Goal: Information Seeking & Learning: Learn about a topic

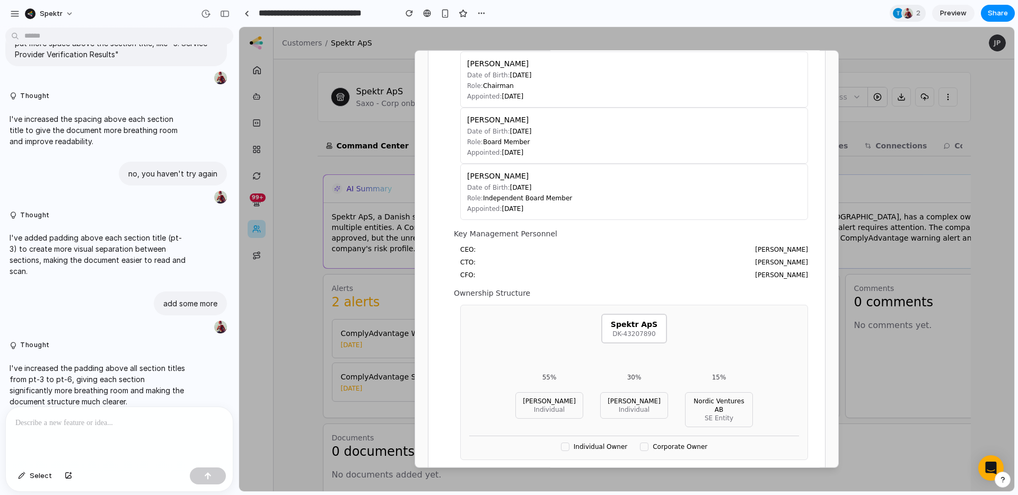
scroll to position [1058, 0]
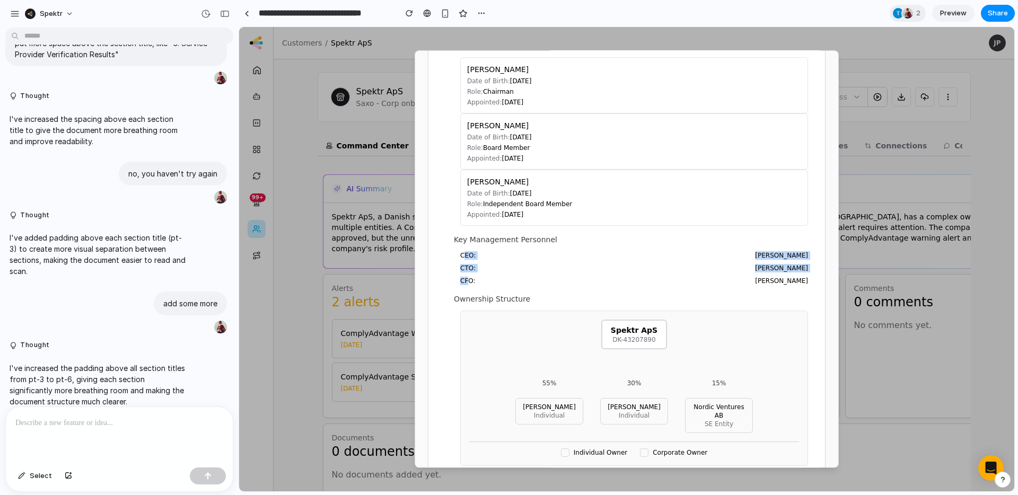
drag, startPoint x: 463, startPoint y: 257, endPoint x: 471, endPoint y: 277, distance: 21.5
click at [471, 277] on div "CEO: [PERSON_NAME] CTO: [PERSON_NAME] CFO: [PERSON_NAME]" at bounding box center [634, 268] width 348 height 34
click at [471, 277] on span "CFO:" at bounding box center [467, 281] width 15 height 8
drag, startPoint x: 481, startPoint y: 284, endPoint x: 460, endPoint y: 252, distance: 38.4
click at [460, 252] on div "Ultimate Beneficial Owners (UBO) [PERSON_NAME] Danish National 55% ownership Da…" at bounding box center [631, 129] width 354 height 673
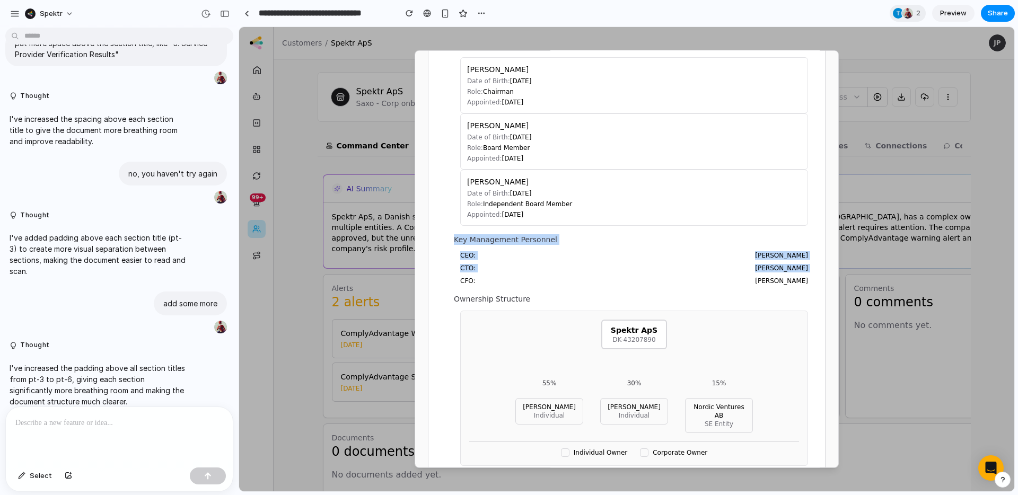
drag, startPoint x: 446, startPoint y: 238, endPoint x: 520, endPoint y: 282, distance: 85.6
click at [520, 278] on section "4. Related Entities & Ownership Structure Ultimate Beneficial Owners (UBO) [PER…" at bounding box center [626, 109] width 363 height 714
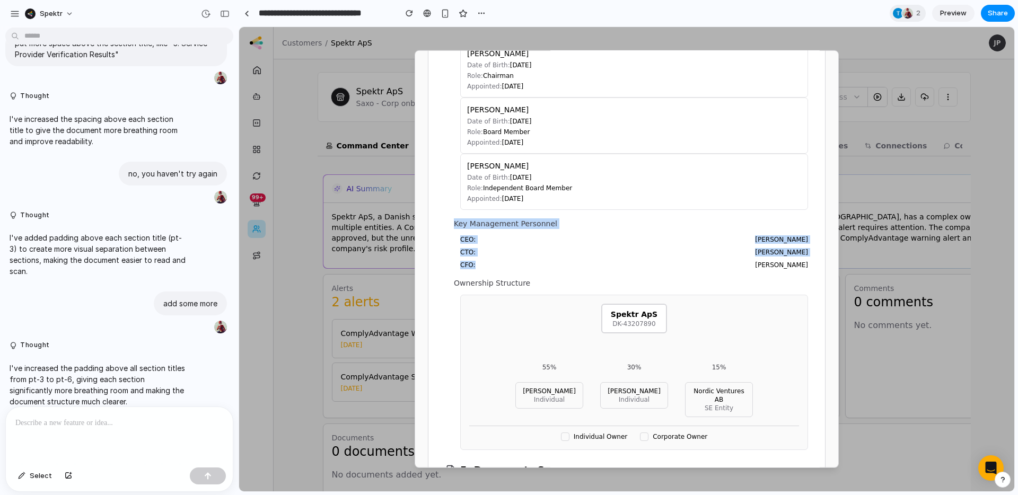
scroll to position [1023, 0]
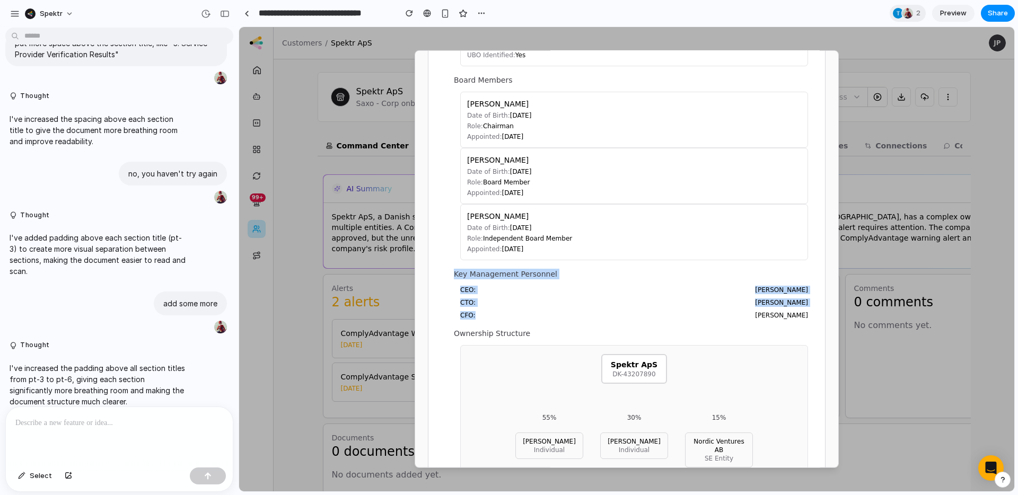
click at [502, 295] on div "CEO: [PERSON_NAME] CTO: [PERSON_NAME] CFO: [PERSON_NAME]" at bounding box center [634, 303] width 348 height 34
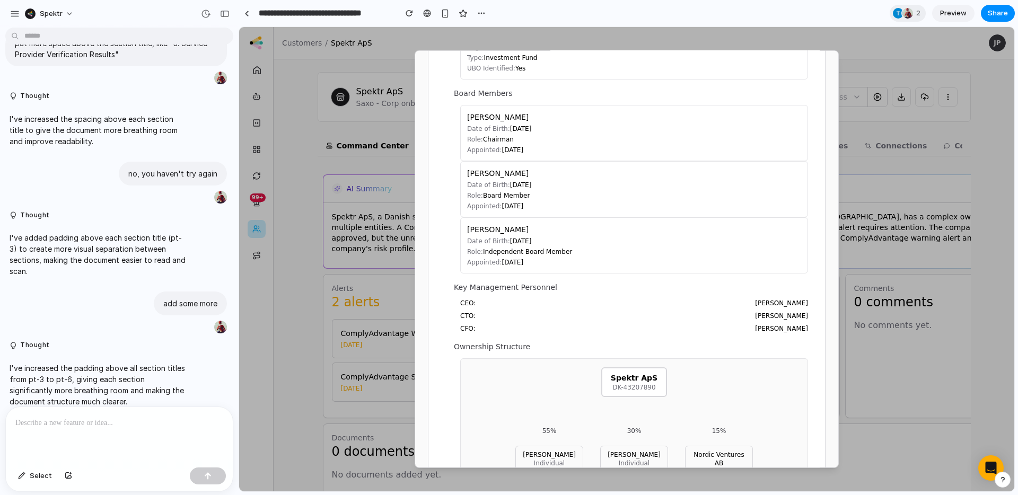
scroll to position [1073, 0]
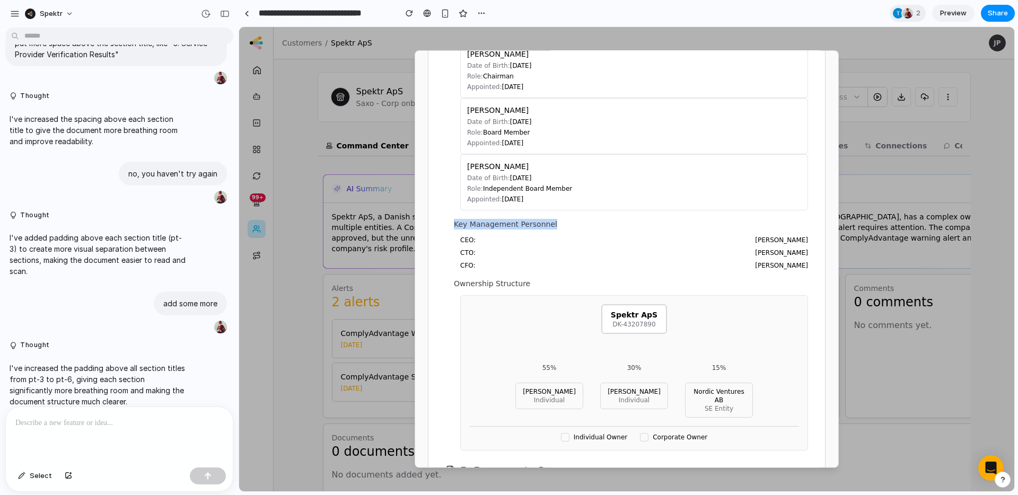
drag, startPoint x: 518, startPoint y: 229, endPoint x: 583, endPoint y: 227, distance: 65.2
click at [583, 227] on p "Key Management Personnel" at bounding box center [631, 224] width 354 height 11
drag, startPoint x: 581, startPoint y: 227, endPoint x: 435, endPoint y: 229, distance: 146.3
click at [434, 230] on div "Customer Due Diligence Report Entity: Spektr ApS Registration Number: DK-432078…" at bounding box center [626, 184] width 397 height 2340
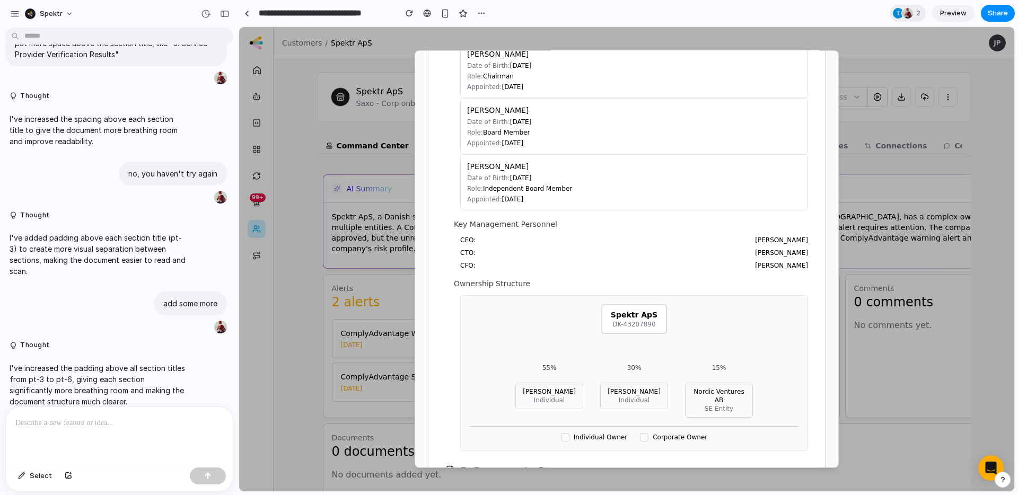
click at [448, 225] on section "4. Related Entities & Ownership Structure Ultimate Beneficial Owners (UBO) [PER…" at bounding box center [626, 94] width 363 height 714
drag, startPoint x: 452, startPoint y: 225, endPoint x: 528, endPoint y: 226, distance: 75.8
click at [518, 225] on section "4. Related Entities & Ownership Structure Ultimate Beneficial Owners (UBO) [PER…" at bounding box center [626, 94] width 363 height 714
drag, startPoint x: 543, startPoint y: 227, endPoint x: 536, endPoint y: 228, distance: 7.0
click at [543, 227] on p "Key Management Personnel" at bounding box center [631, 224] width 354 height 11
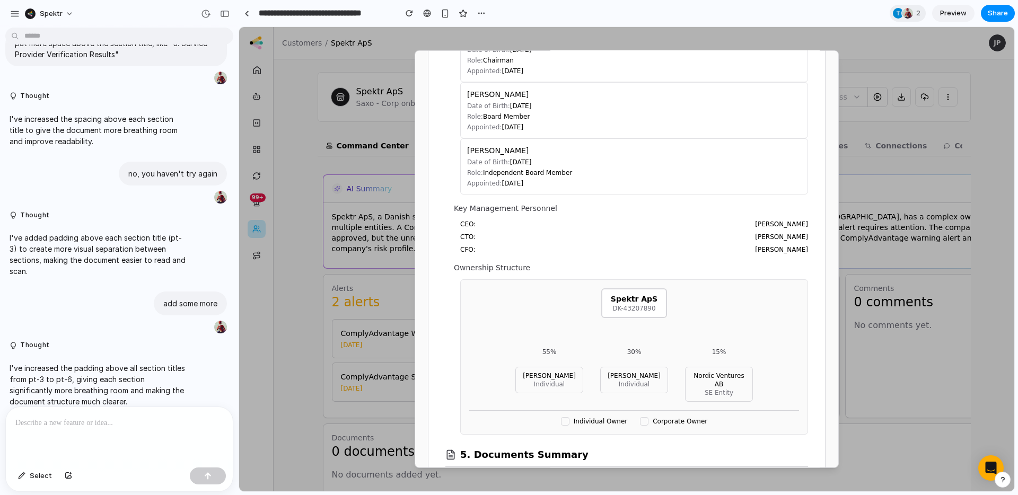
scroll to position [1183, 0]
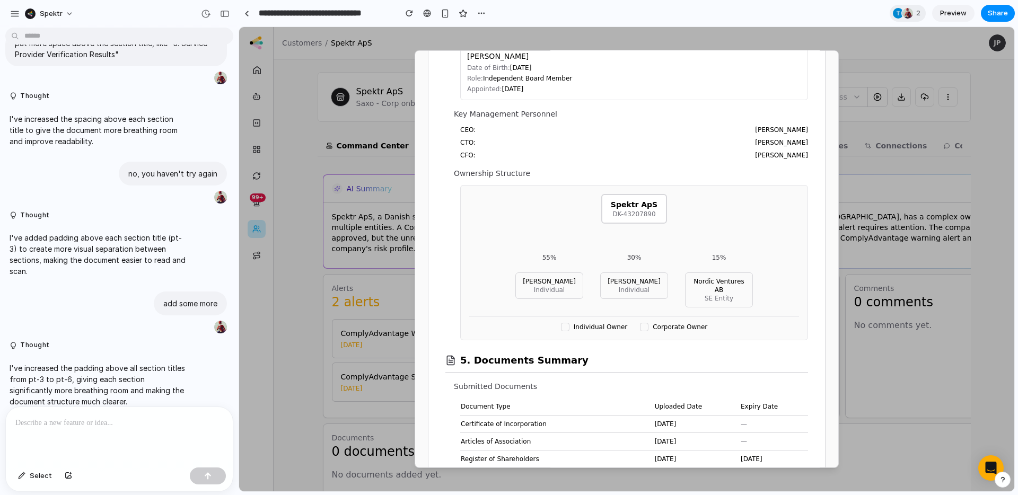
drag, startPoint x: 565, startPoint y: 327, endPoint x: 614, endPoint y: 326, distance: 49.3
click at [566, 327] on div at bounding box center [565, 327] width 8 height 8
drag, startPoint x: 614, startPoint y: 326, endPoint x: 633, endPoint y: 327, distance: 18.6
click at [616, 326] on span "Individual Owner" at bounding box center [601, 327] width 54 height 8
drag, startPoint x: 667, startPoint y: 329, endPoint x: 641, endPoint y: 326, distance: 26.2
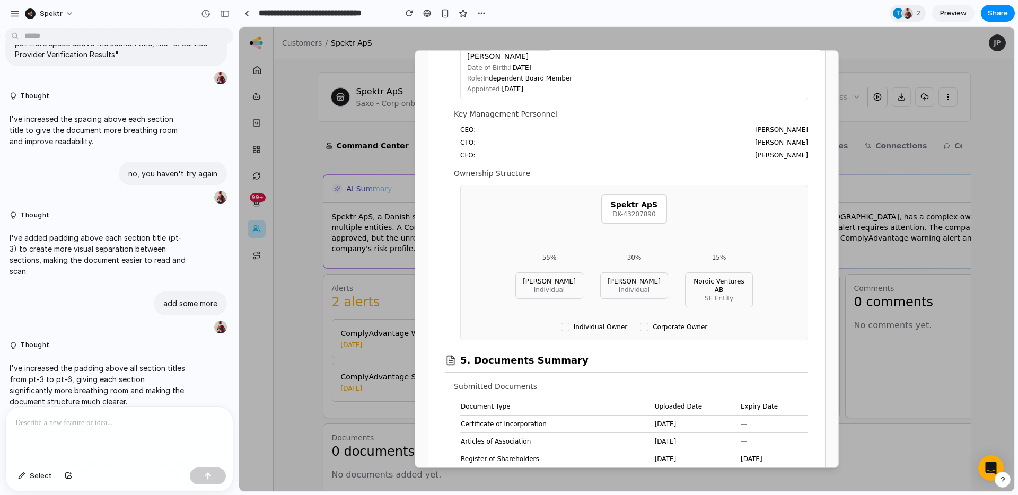
click at [667, 329] on span "Corporate Owner" at bounding box center [680, 327] width 55 height 8
drag, startPoint x: 470, startPoint y: 267, endPoint x: 458, endPoint y: 194, distance: 73.6
click at [458, 194] on div "Ownership Structure Spektr ApS DK-43207890 55% [PERSON_NAME] Individual 30% [PE…" at bounding box center [631, 254] width 354 height 172
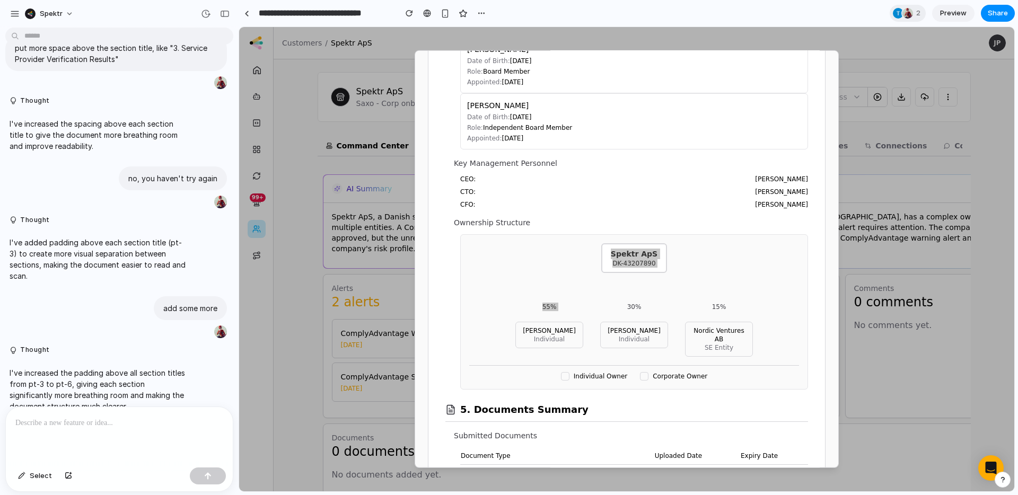
scroll to position [1122, 0]
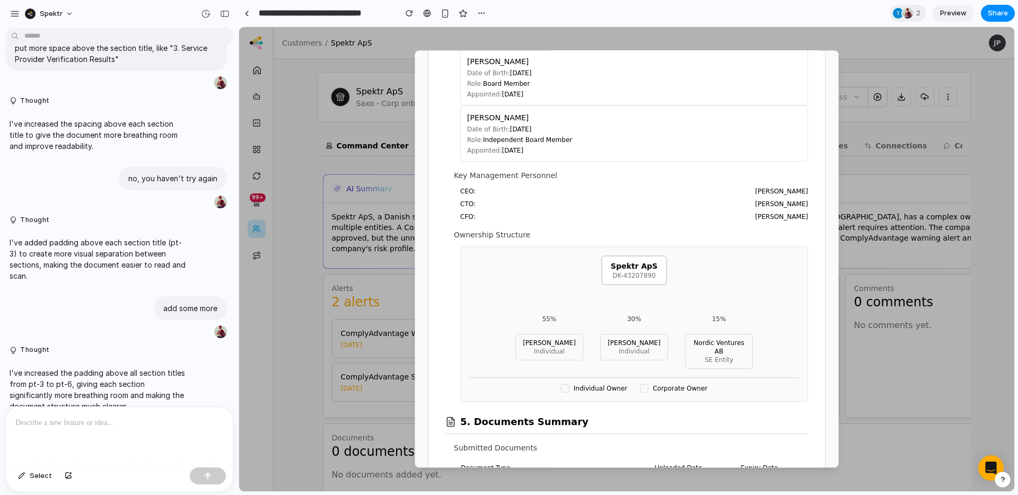
drag, startPoint x: 465, startPoint y: 247, endPoint x: 463, endPoint y: 240, distance: 7.2
click at [465, 247] on div "Spektr ApS DK-43207890 55% [PERSON_NAME] Individual 30% [PERSON_NAME] Individua…" at bounding box center [634, 324] width 348 height 155
click at [461, 233] on p "Ownership Structure" at bounding box center [631, 235] width 354 height 11
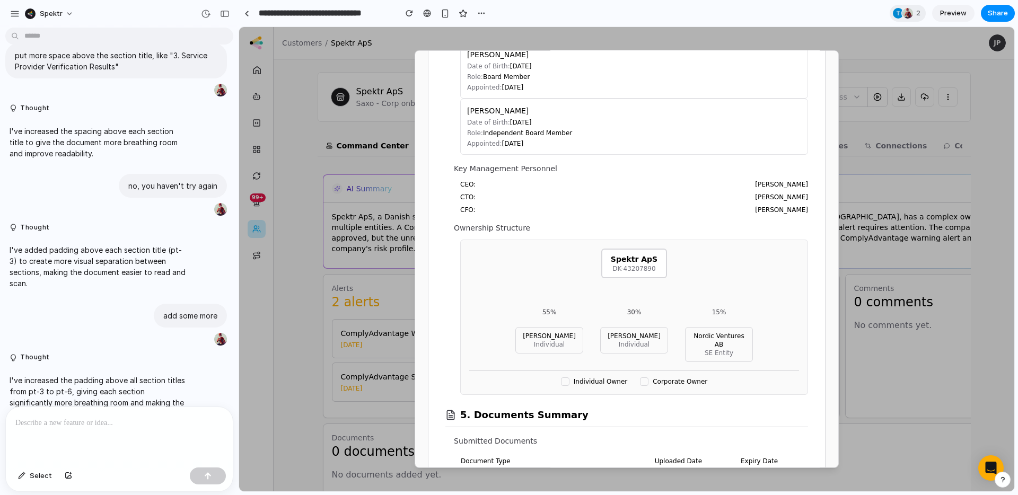
scroll to position [1129, 0]
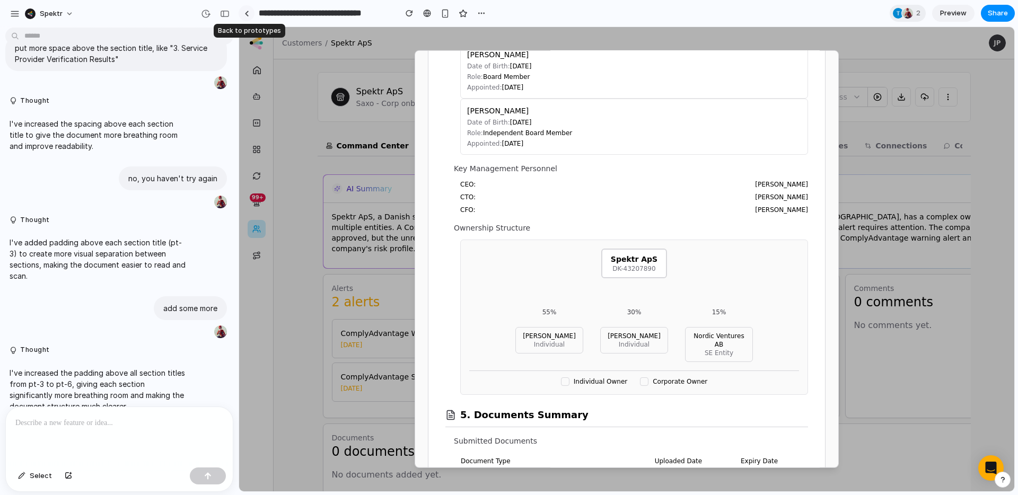
click at [244, 13] on div at bounding box center [246, 14] width 5 height 6
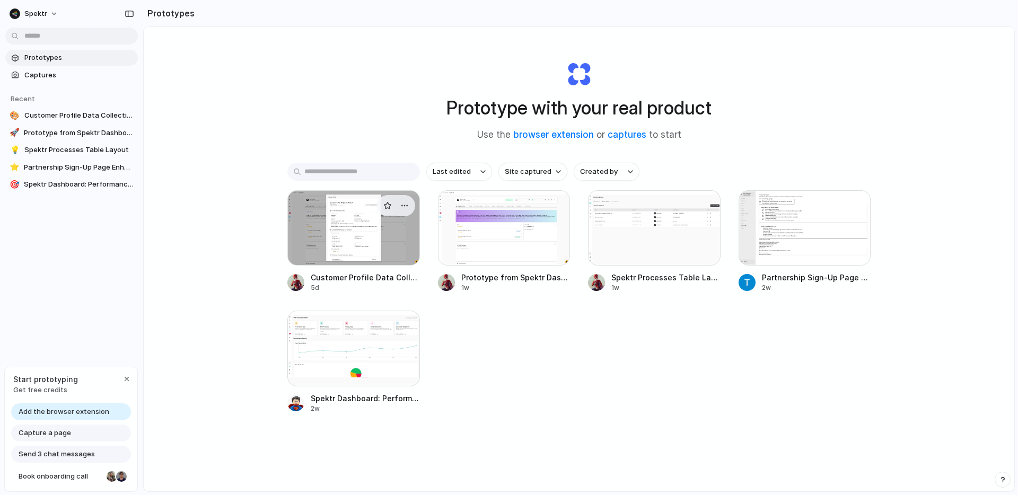
click at [322, 240] on div at bounding box center [353, 227] width 133 height 75
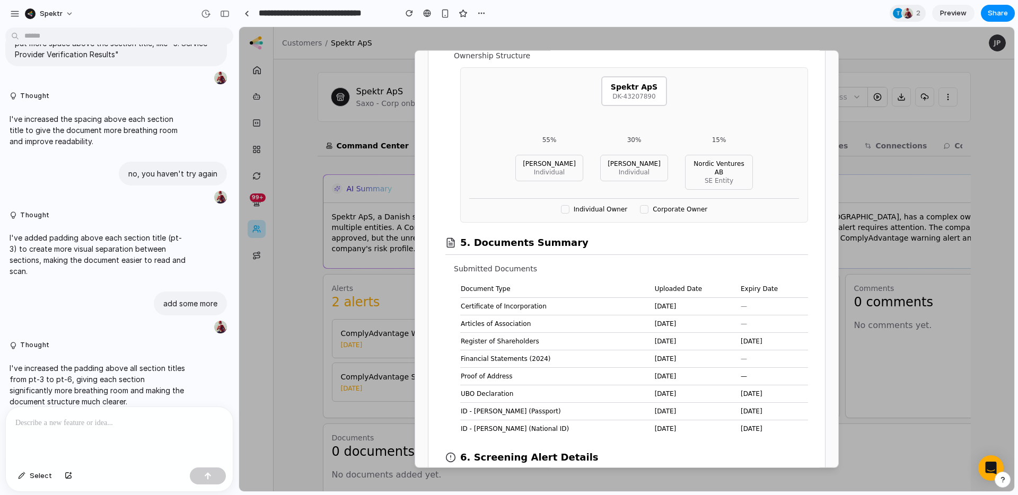
scroll to position [1323, 0]
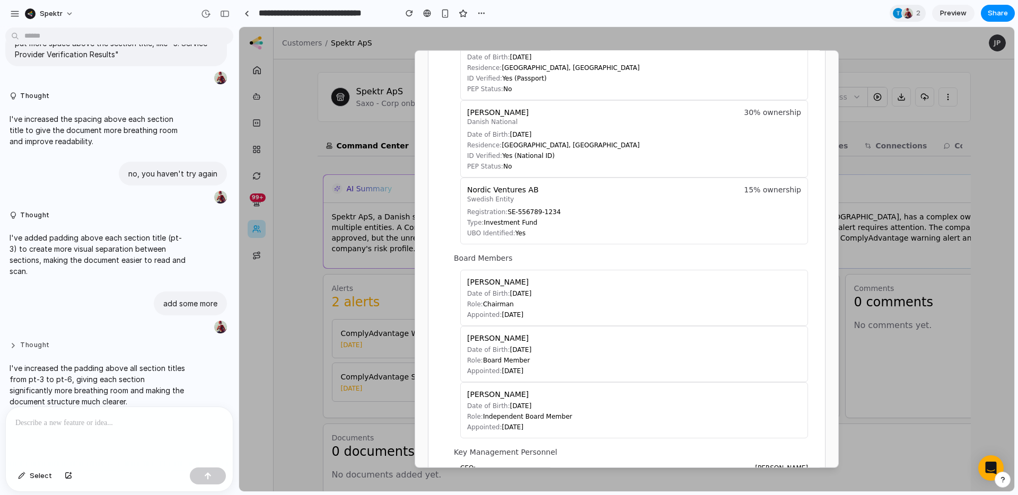
scroll to position [843, 0]
drag, startPoint x: 462, startPoint y: 212, endPoint x: 558, endPoint y: 220, distance: 96.8
click at [558, 220] on div "Nordic Ventures AB Swedish Entity 15% ownership Registration: SE-556789-1234 Ty…" at bounding box center [634, 212] width 348 height 67
drag, startPoint x: 533, startPoint y: 234, endPoint x: 521, endPoint y: 235, distance: 11.7
click at [530, 234] on p "UBO Identified: Yes" at bounding box center [634, 235] width 334 height 8
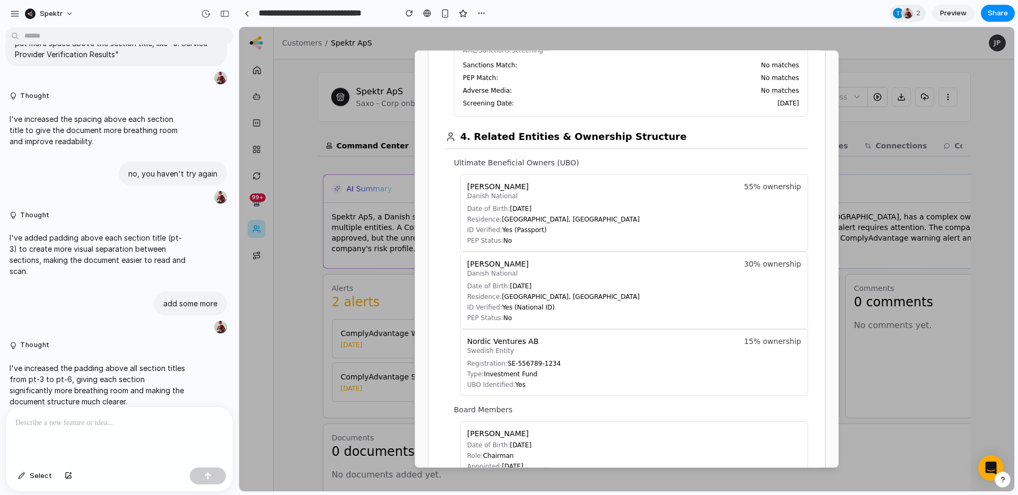
scroll to position [717, 0]
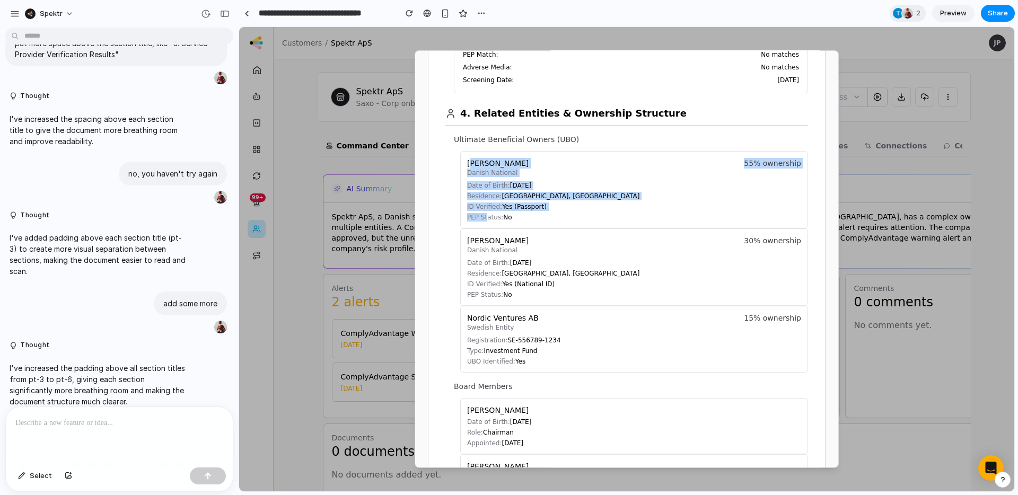
drag, startPoint x: 469, startPoint y: 162, endPoint x: 488, endPoint y: 215, distance: 56.3
click at [488, 215] on div "[PERSON_NAME] Danish National 55% ownership Date of Birth: [DEMOGRAPHIC_DATA] R…" at bounding box center [634, 189] width 348 height 77
drag, startPoint x: 518, startPoint y: 218, endPoint x: 458, endPoint y: 163, distance: 81.8
click at [458, 163] on div "Ultimate Beneficial Owners (UBO) [PERSON_NAME] Danish National 55% ownership Da…" at bounding box center [631, 253] width 354 height 239
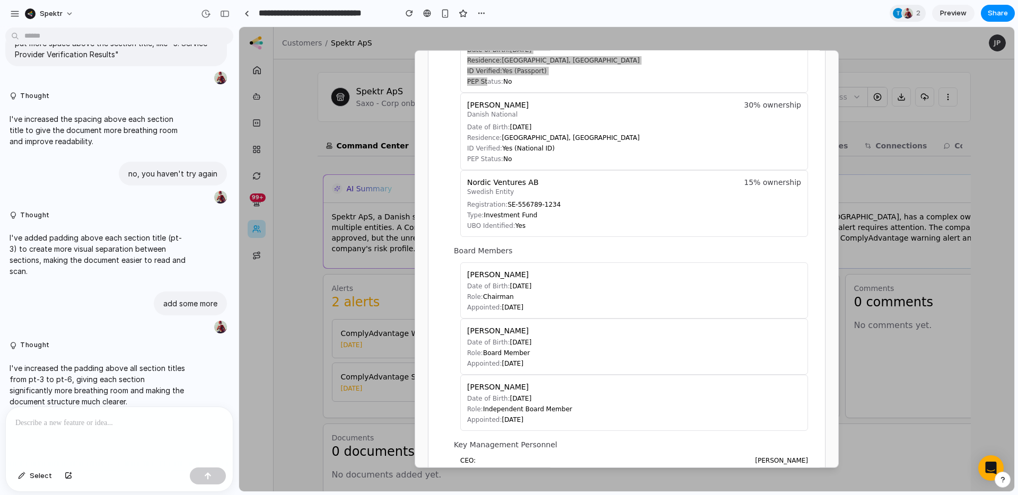
scroll to position [850, 0]
drag, startPoint x: 538, startPoint y: 424, endPoint x: 449, endPoint y: 389, distance: 95.4
click at [464, 392] on div "[PERSON_NAME] Date of Birth: [DEMOGRAPHIC_DATA] Role: Independent Board Member …" at bounding box center [634, 405] width 348 height 56
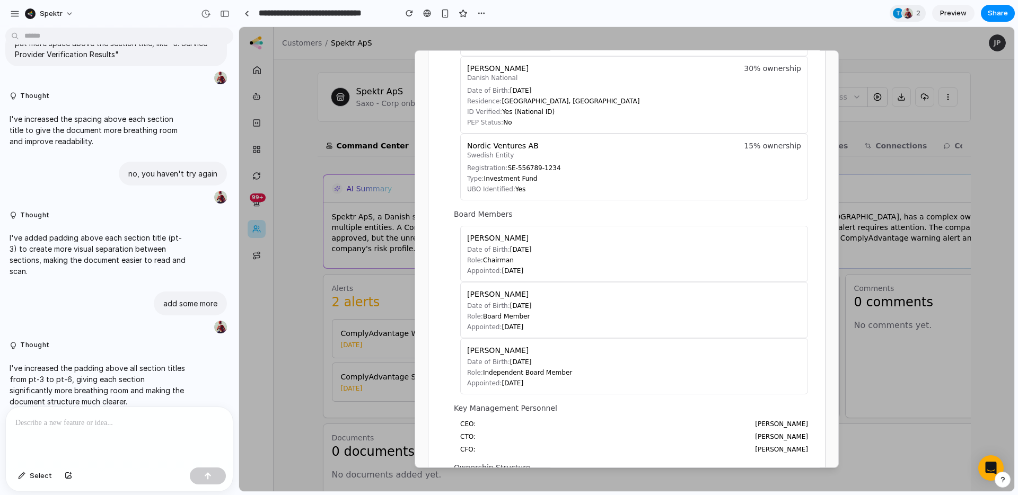
scroll to position [909, 0]
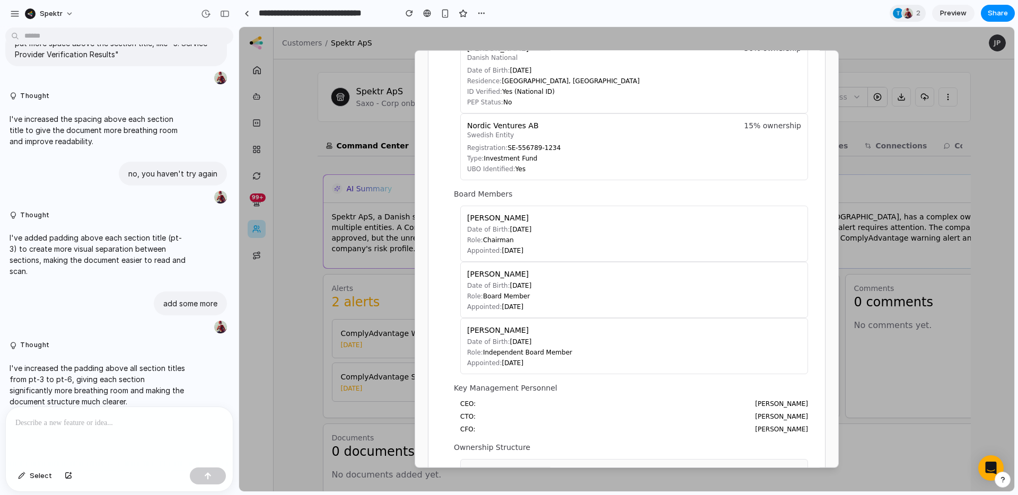
click at [482, 341] on span "Date of Birth:" at bounding box center [488, 341] width 43 height 7
click at [478, 353] on span "Role:" at bounding box center [475, 352] width 16 height 7
drag, startPoint x: 535, startPoint y: 358, endPoint x: 461, endPoint y: 254, distance: 127.4
click at [461, 254] on div "[PERSON_NAME] Date of Birth: [DEMOGRAPHIC_DATA] Role: Chairman Appointed: [DATE…" at bounding box center [634, 290] width 348 height 169
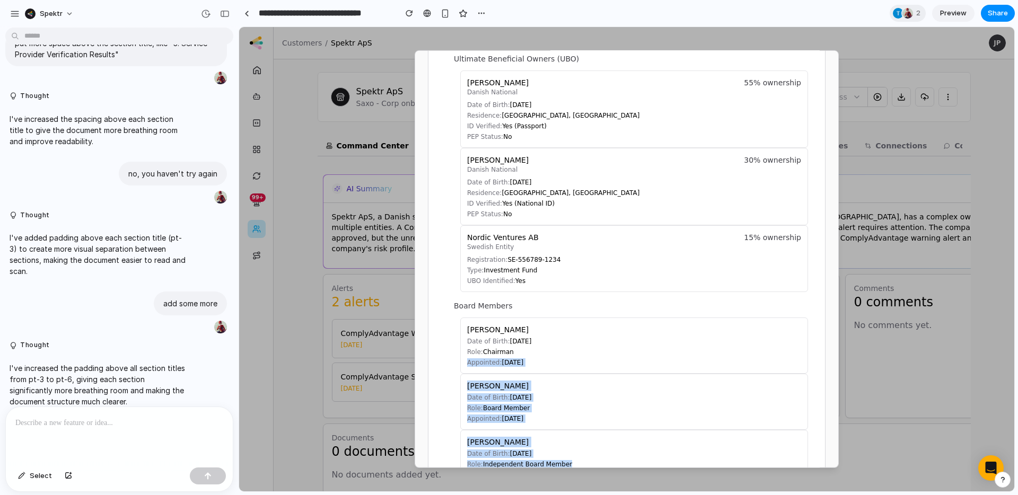
scroll to position [790, 0]
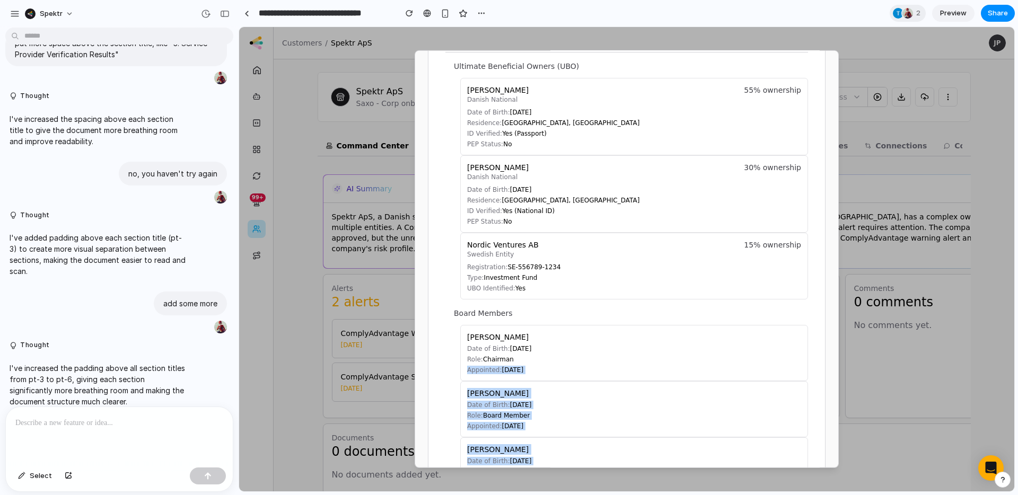
drag, startPoint x: 468, startPoint y: 213, endPoint x: 452, endPoint y: 169, distance: 46.6
click at [452, 168] on section "4. Related Entities & Ownership Structure Ultimate Beneficial Owners (UBO) [PER…" at bounding box center [626, 377] width 363 height 714
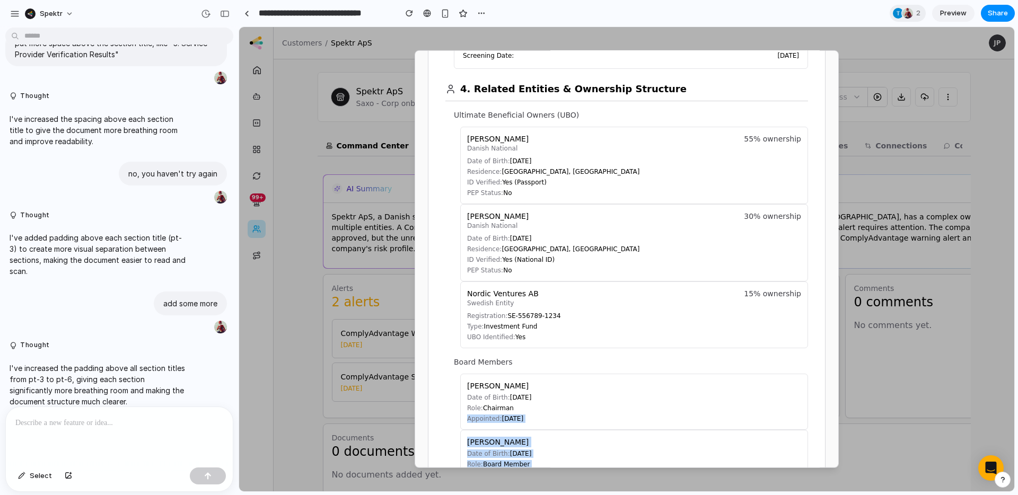
scroll to position [744, 0]
click at [448, 306] on section "4. Related Entities & Ownership Structure Ultimate Beneficial Owners (UBO) [PER…" at bounding box center [626, 423] width 363 height 714
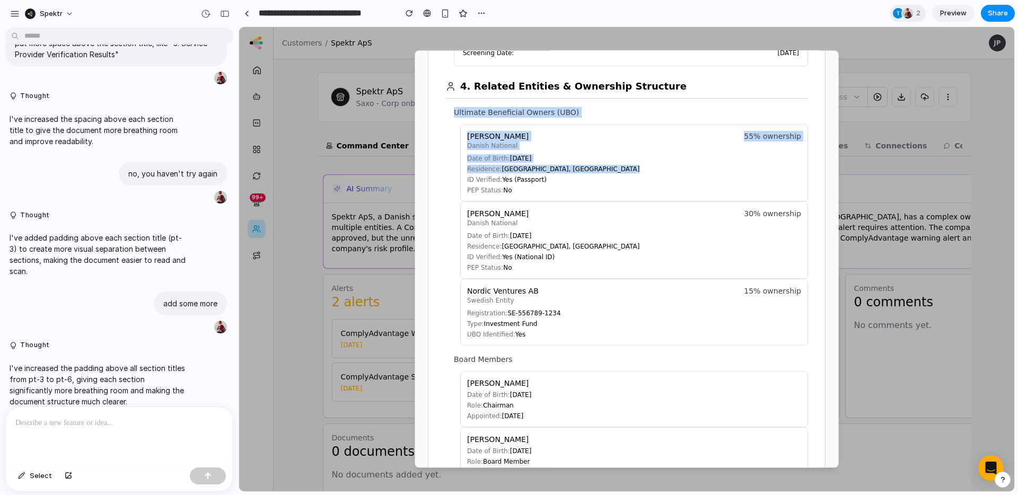
drag, startPoint x: 452, startPoint y: 115, endPoint x: 490, endPoint y: 175, distance: 71.5
click at [489, 174] on section "4. Related Entities & Ownership Structure Ultimate Beneficial Owners (UBO) [PER…" at bounding box center [626, 423] width 363 height 714
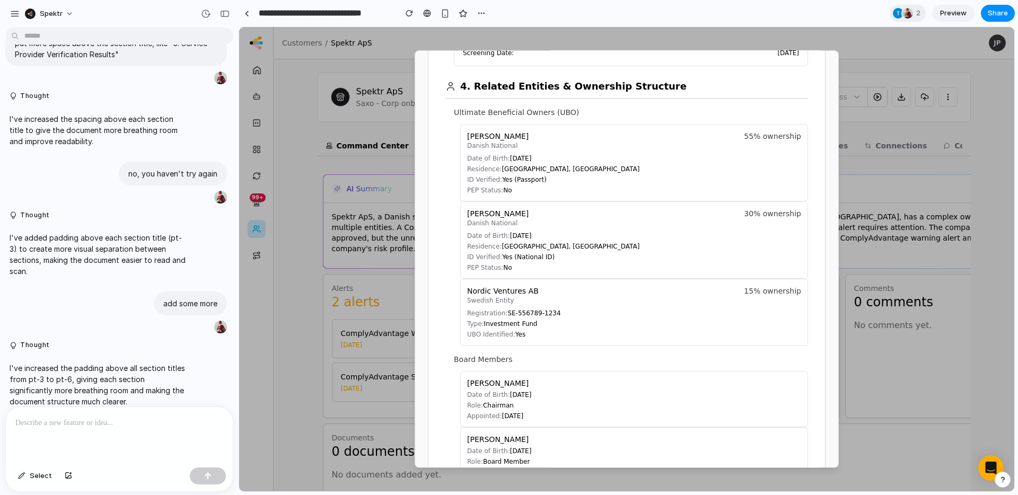
click at [490, 176] on span "ID Verified:" at bounding box center [484, 179] width 35 height 7
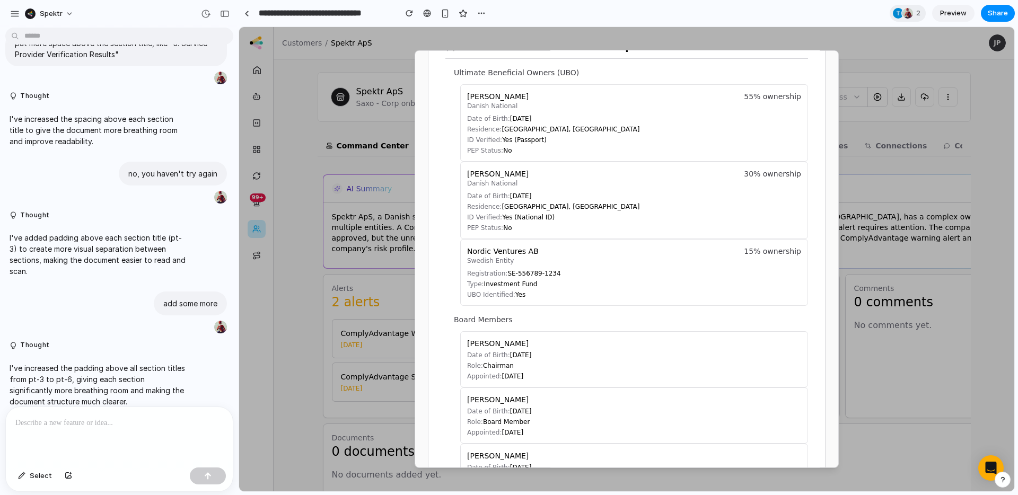
scroll to position [735, 0]
